Goal: Obtain resource: Obtain resource

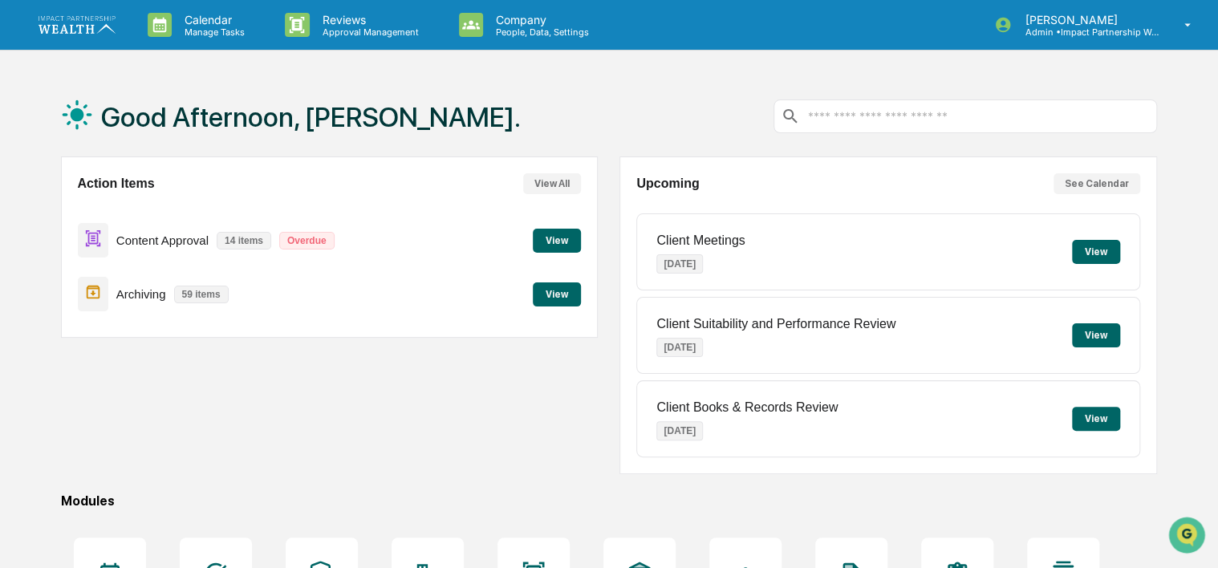
click at [74, 26] on img at bounding box center [77, 24] width 77 height 17
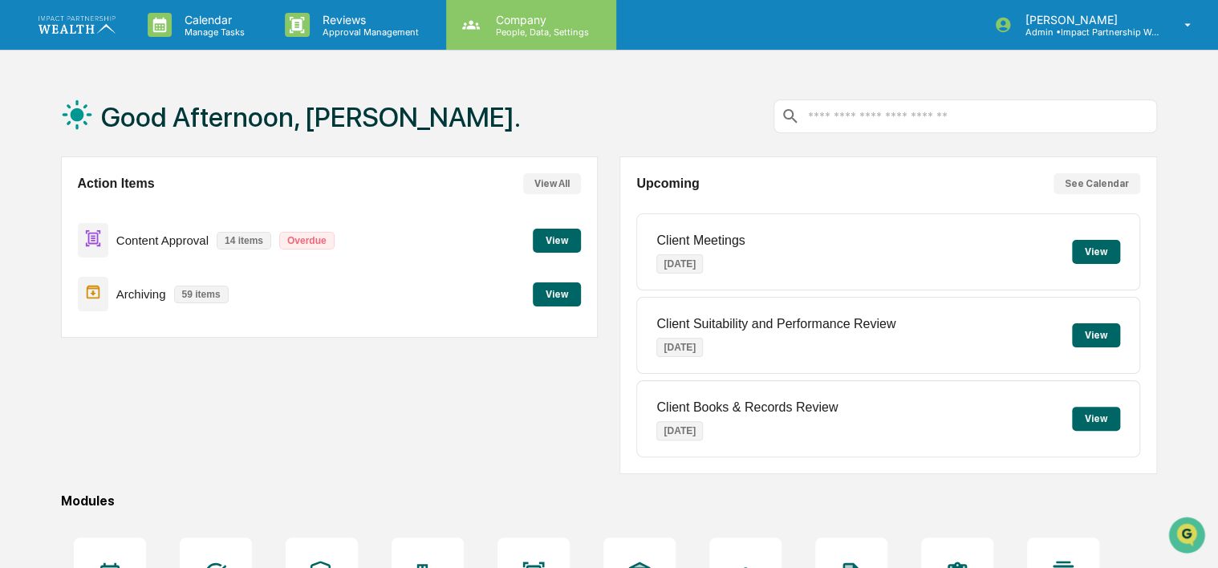
click at [543, 29] on p "People, Data, Settings" at bounding box center [540, 31] width 114 height 11
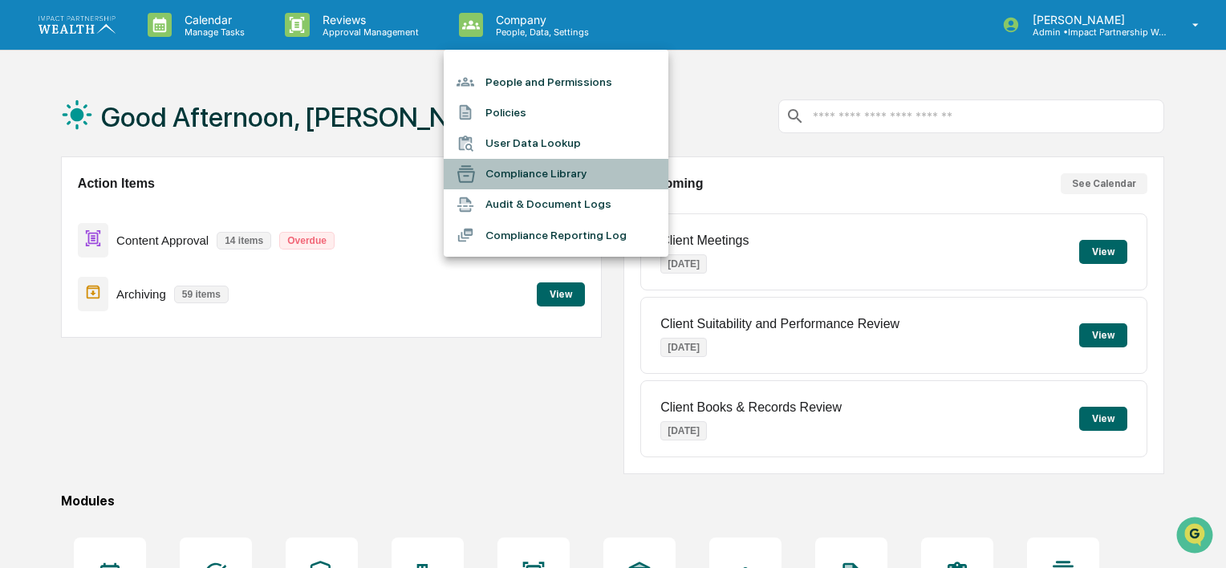
click at [530, 173] on li "Compliance Library" at bounding box center [556, 174] width 225 height 30
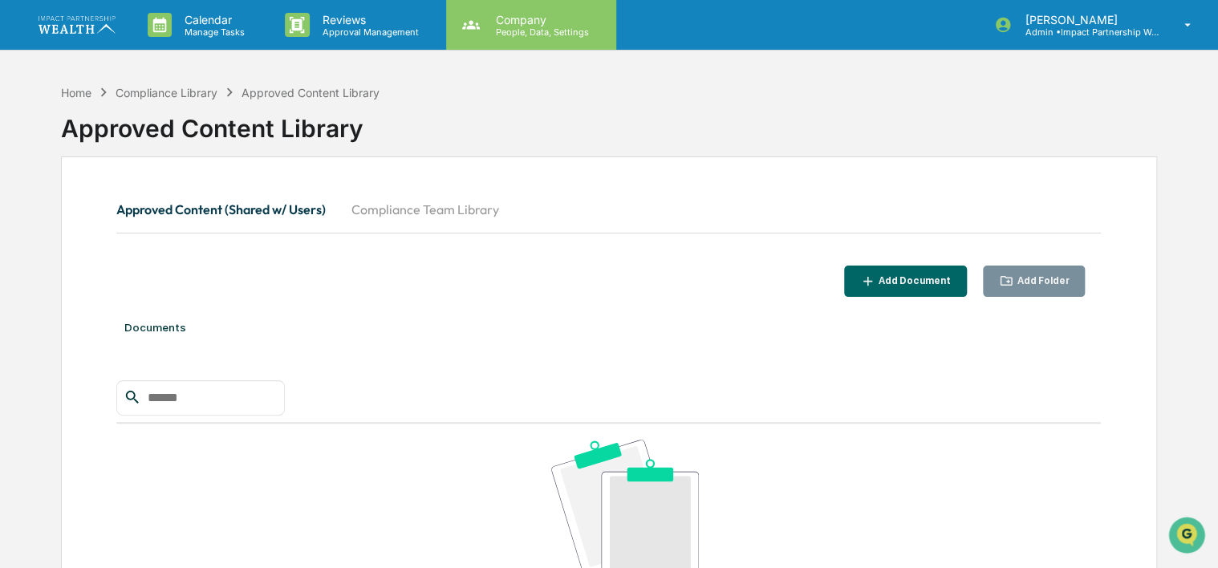
click at [514, 26] on p "People, Data, Settings" at bounding box center [540, 31] width 114 height 11
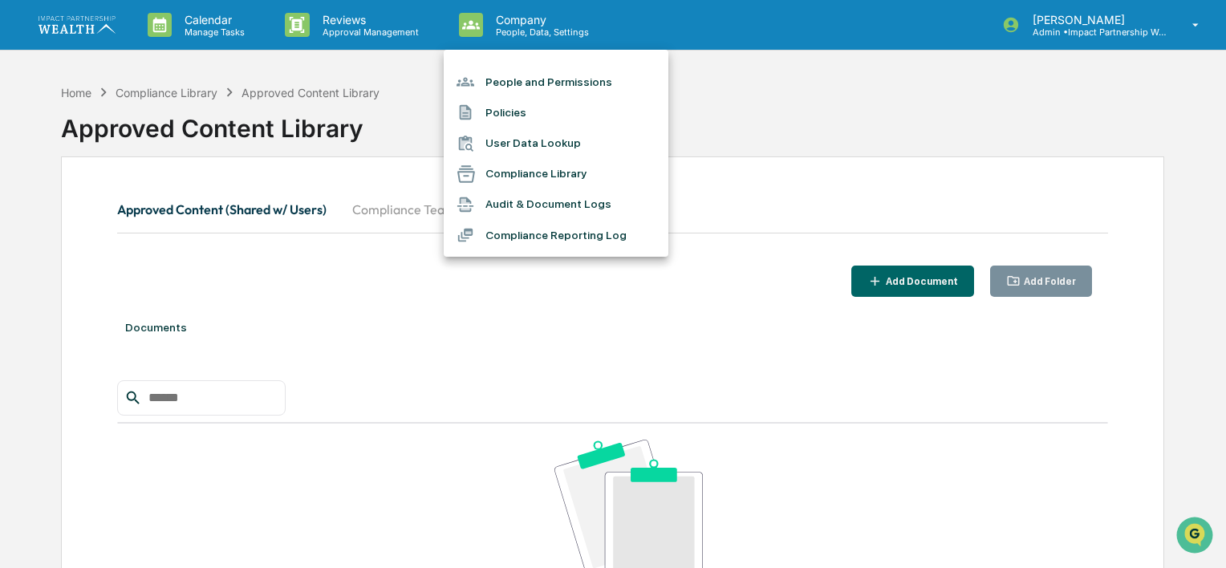
click at [971, 109] on div at bounding box center [613, 284] width 1226 height 568
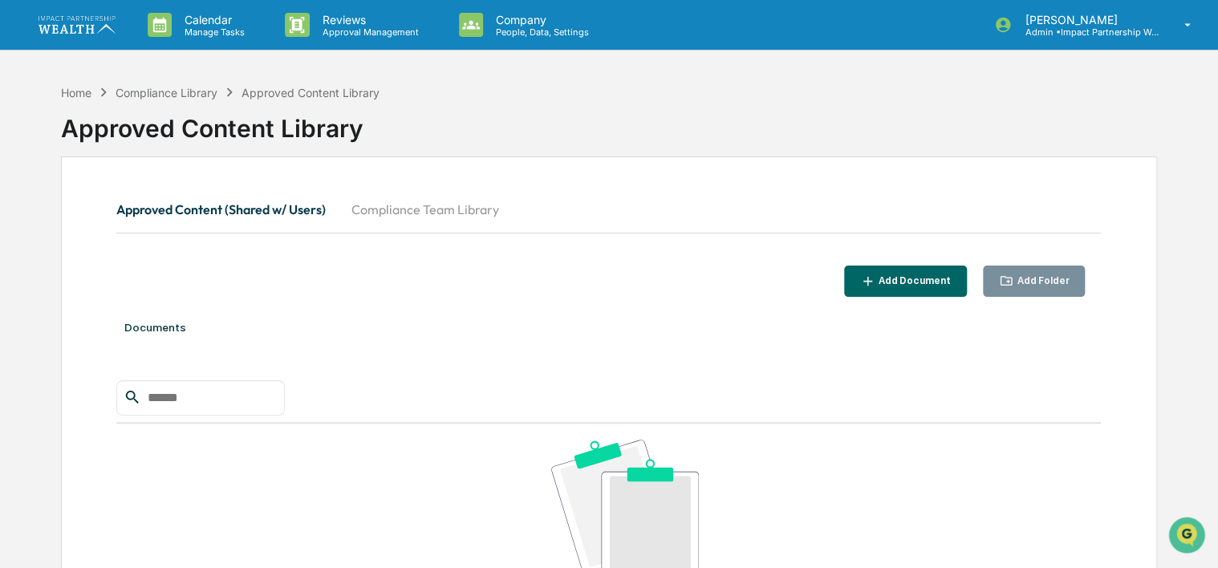
click at [1099, 22] on p "[PERSON_NAME]" at bounding box center [1086, 20] width 149 height 14
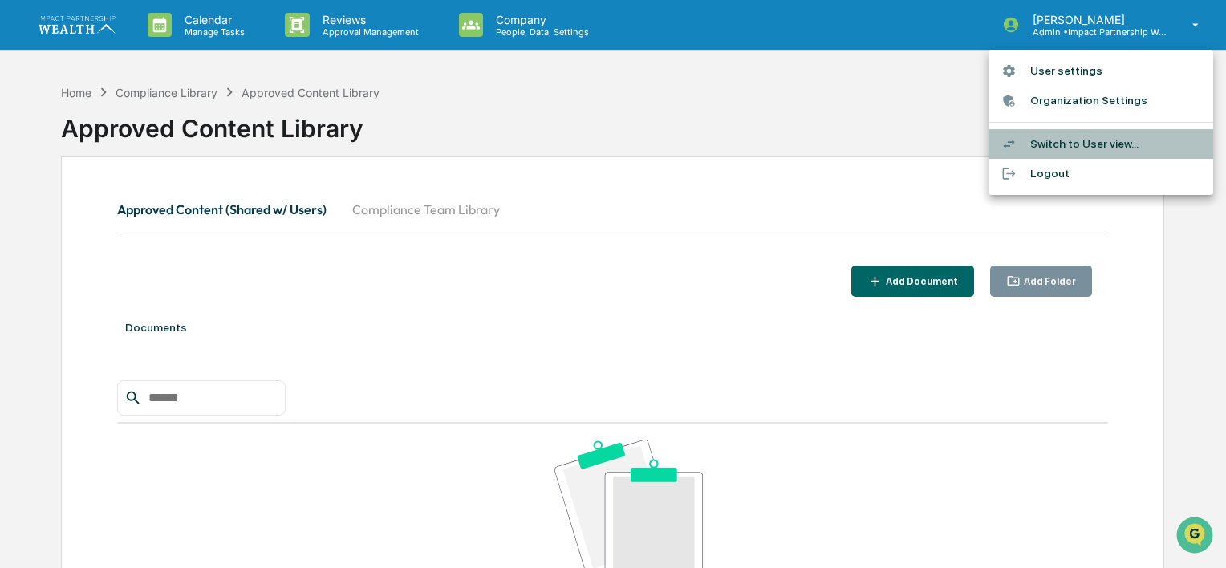
click at [1098, 144] on li "Switch to User view..." at bounding box center [1101, 144] width 225 height 30
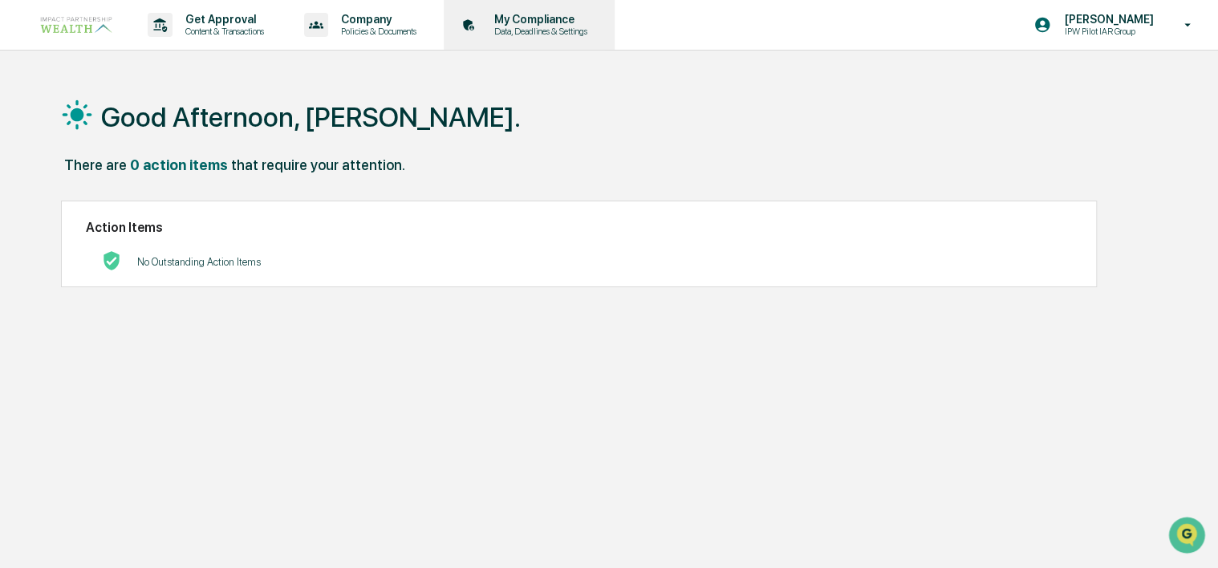
click at [541, 26] on p "Data, Deadlines & Settings" at bounding box center [538, 31] width 114 height 11
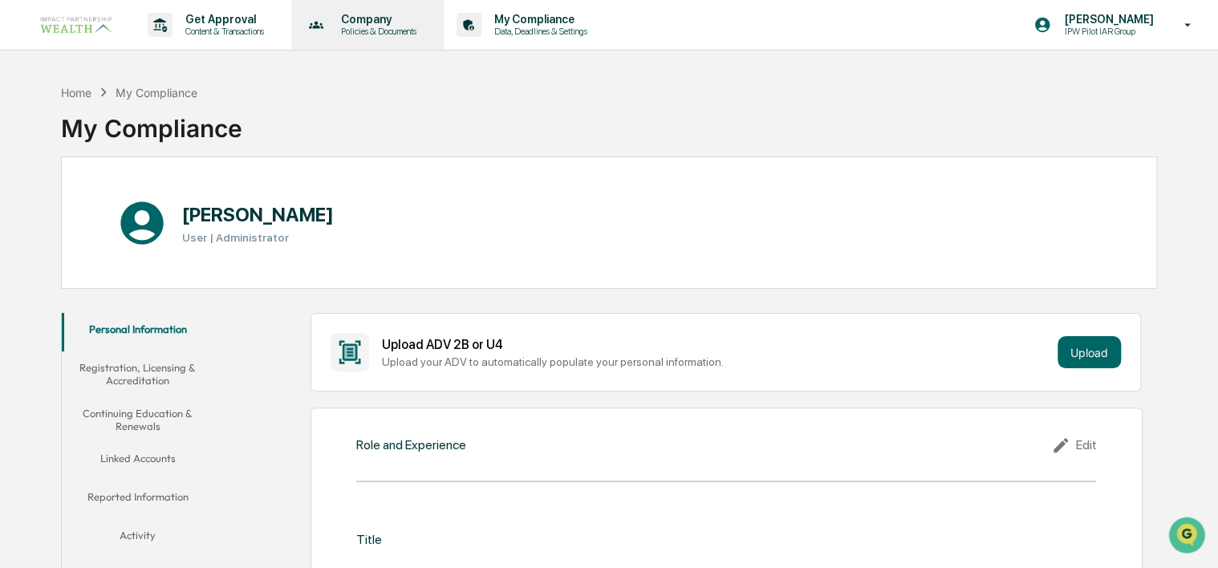
click at [360, 33] on p "Policies & Documents" at bounding box center [376, 31] width 96 height 11
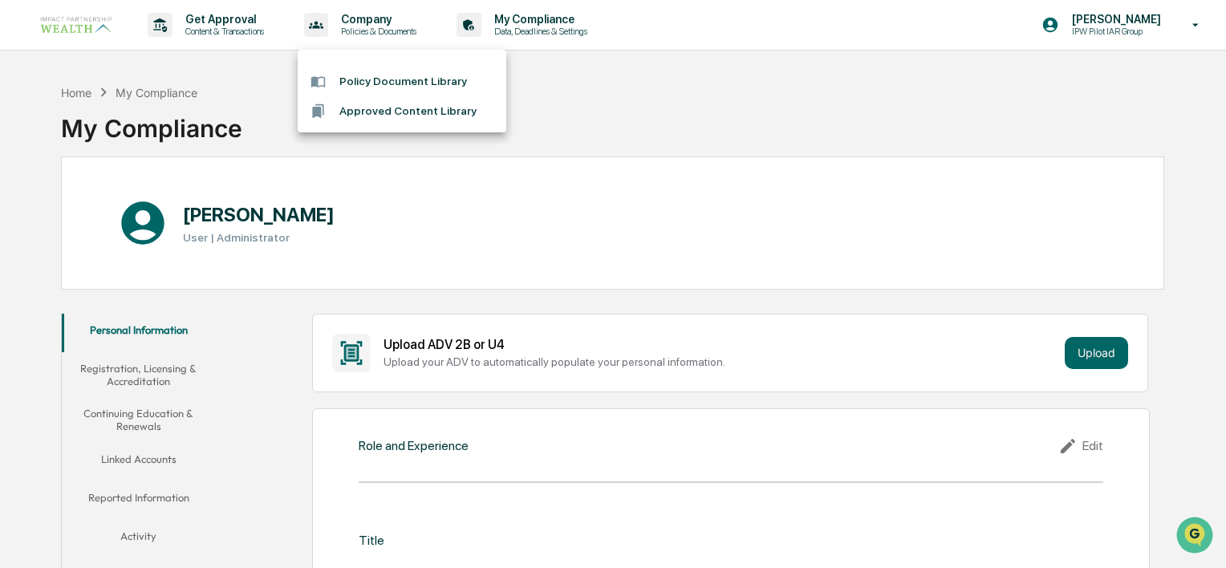
click at [379, 78] on li "Policy Document Library" at bounding box center [402, 82] width 209 height 30
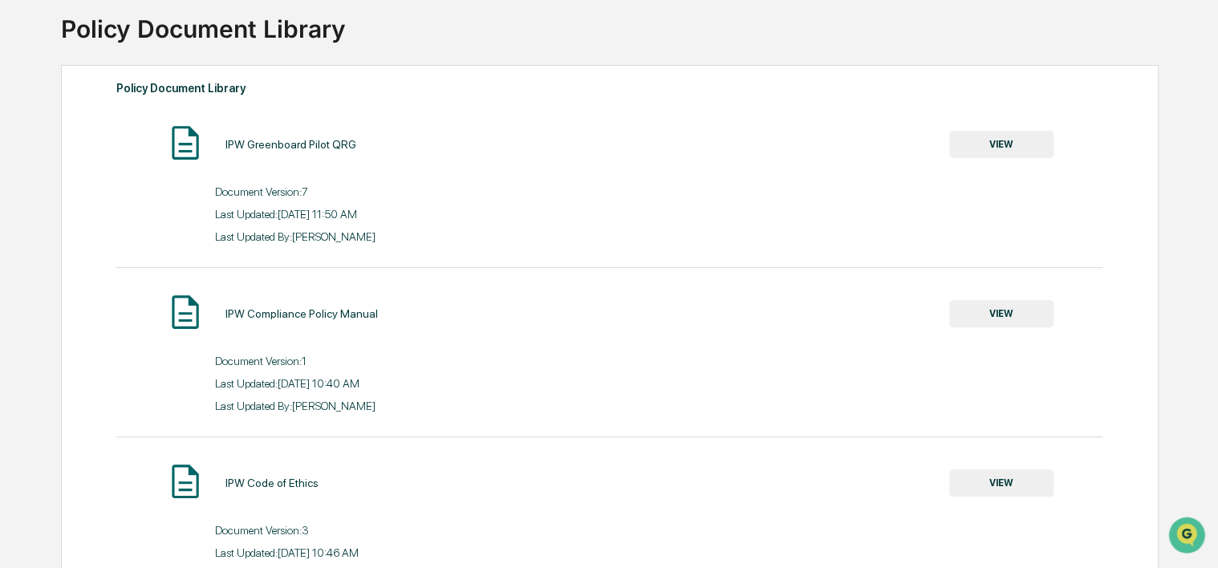
scroll to position [80, 0]
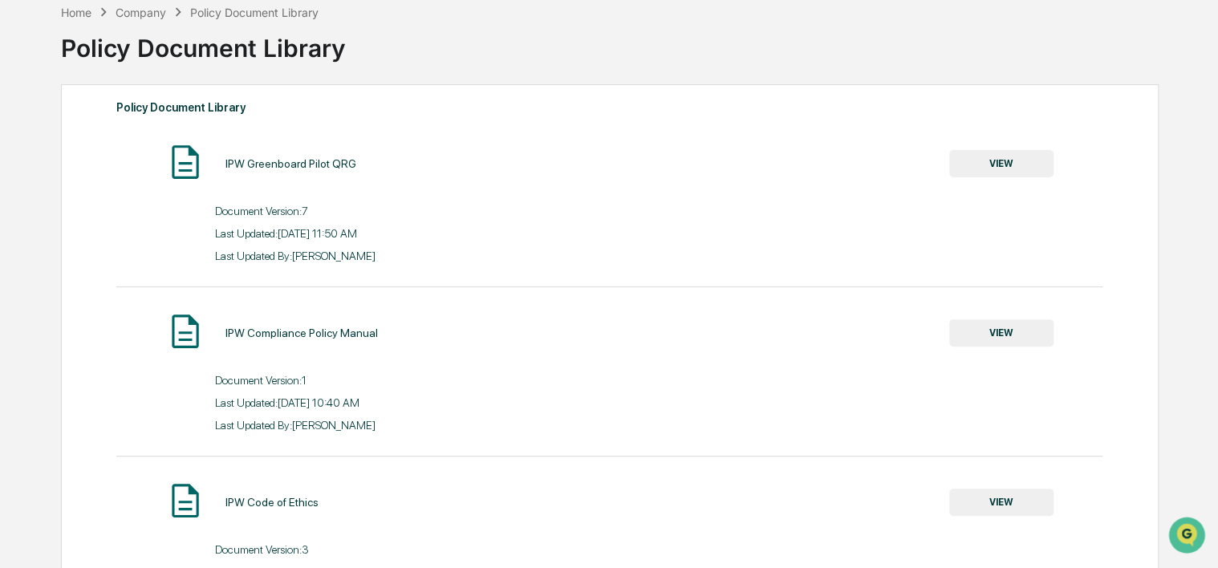
click at [995, 168] on button "VIEW" at bounding box center [1001, 163] width 104 height 27
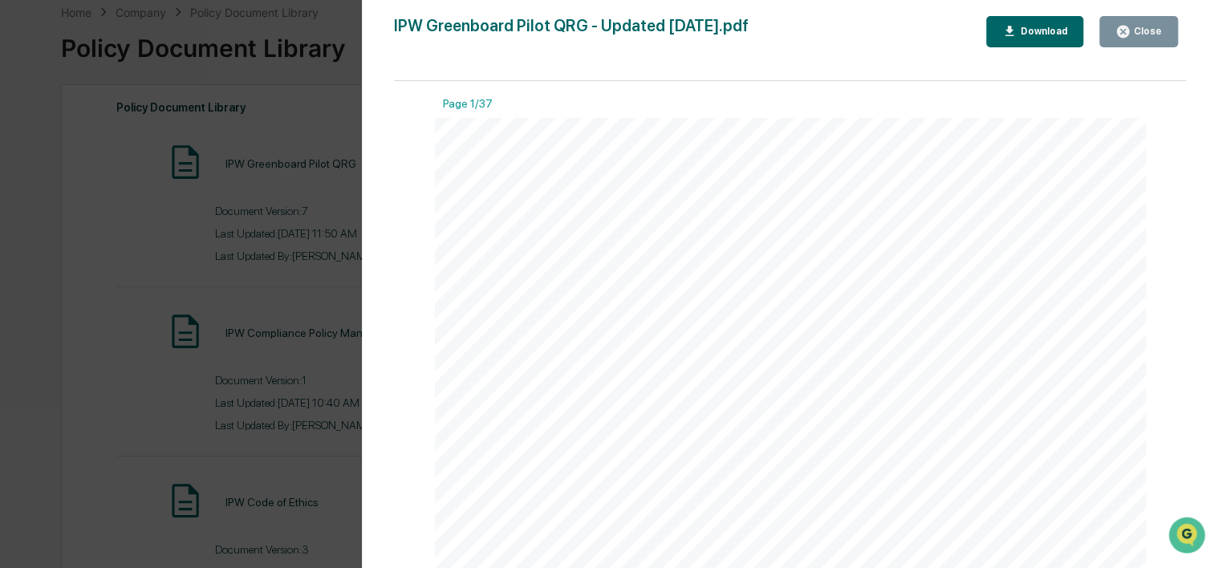
scroll to position [241, 0]
click at [1018, 39] on button "Download" at bounding box center [1035, 31] width 98 height 31
click at [312, 102] on div "Version History [DATE] 03:50 PM [PERSON_NAME] [DATE] 02:54 PM [PERSON_NAME] [DA…" at bounding box center [609, 284] width 1218 height 568
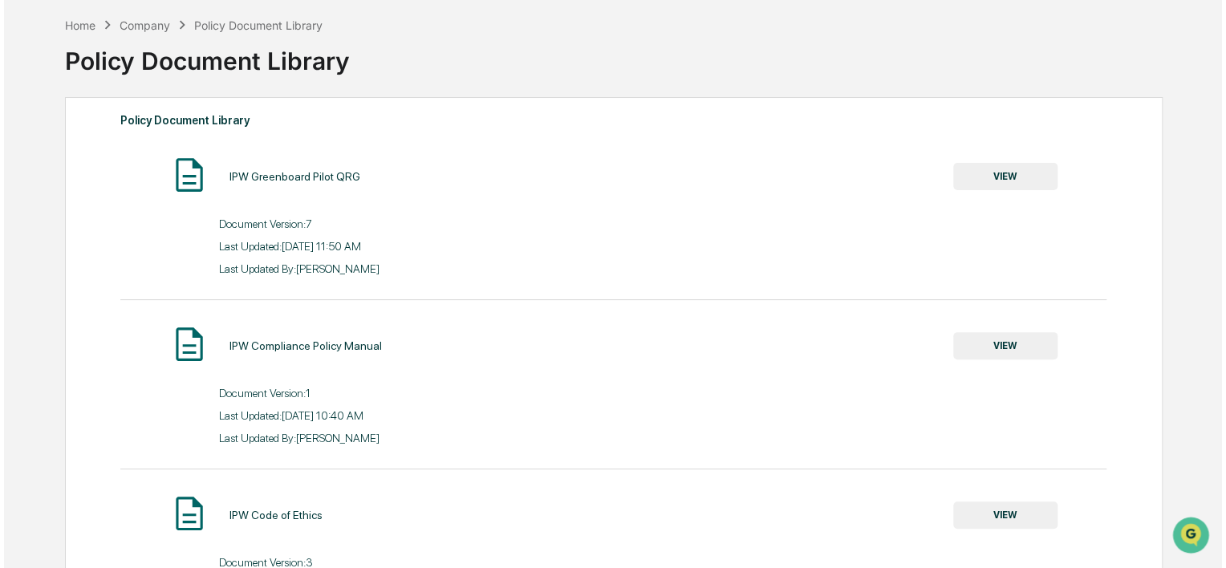
scroll to position [0, 0]
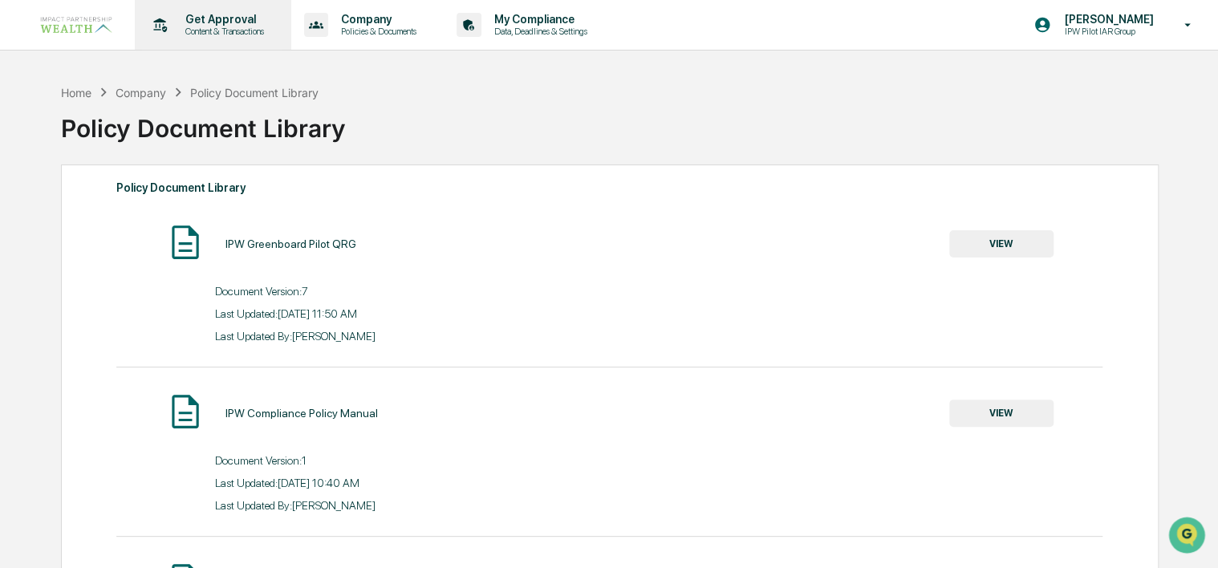
click at [229, 32] on p "Content & Transactions" at bounding box center [223, 31] width 100 height 11
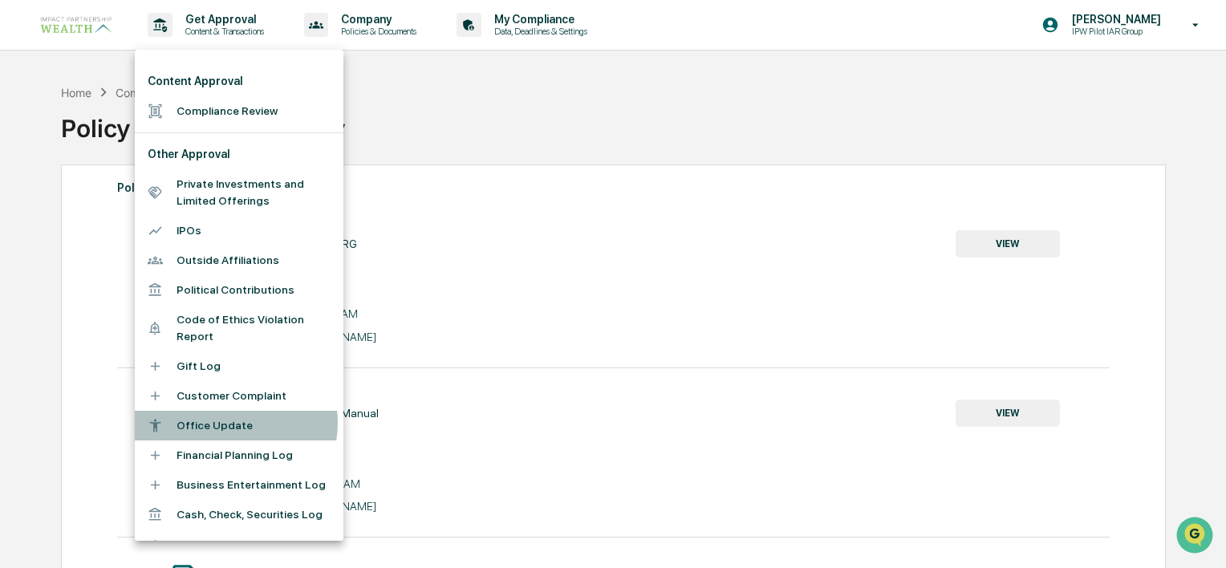
click at [231, 423] on li "Office Update" at bounding box center [239, 426] width 209 height 30
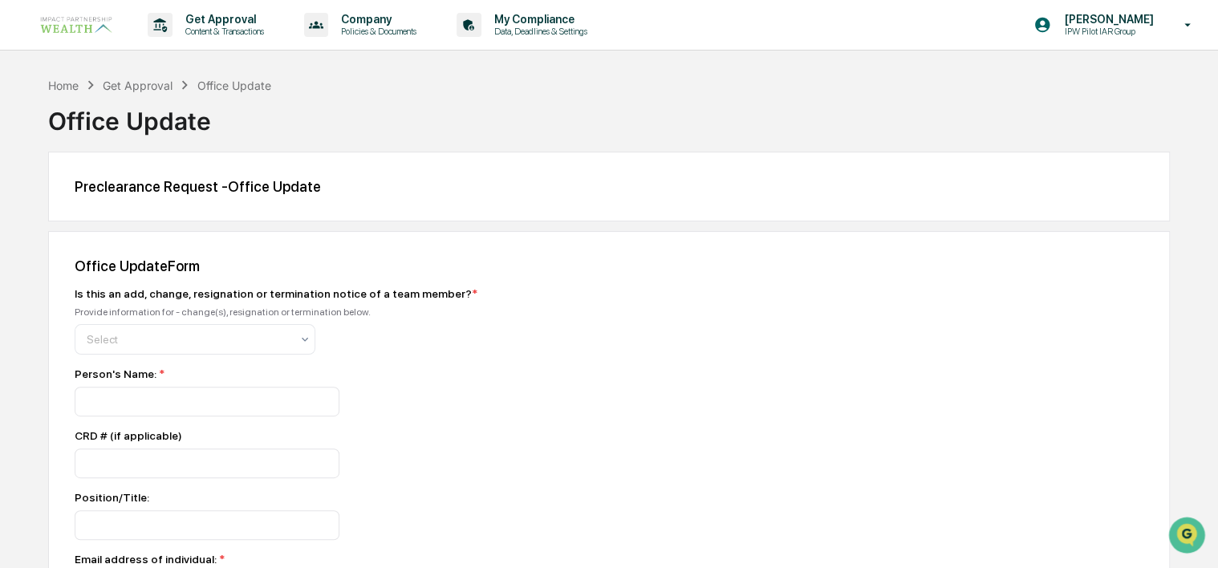
click at [569, 100] on div "Office Update" at bounding box center [609, 115] width 1122 height 42
click at [223, 31] on p "Content & Transactions" at bounding box center [223, 31] width 100 height 11
